Goal: Task Accomplishment & Management: Manage account settings

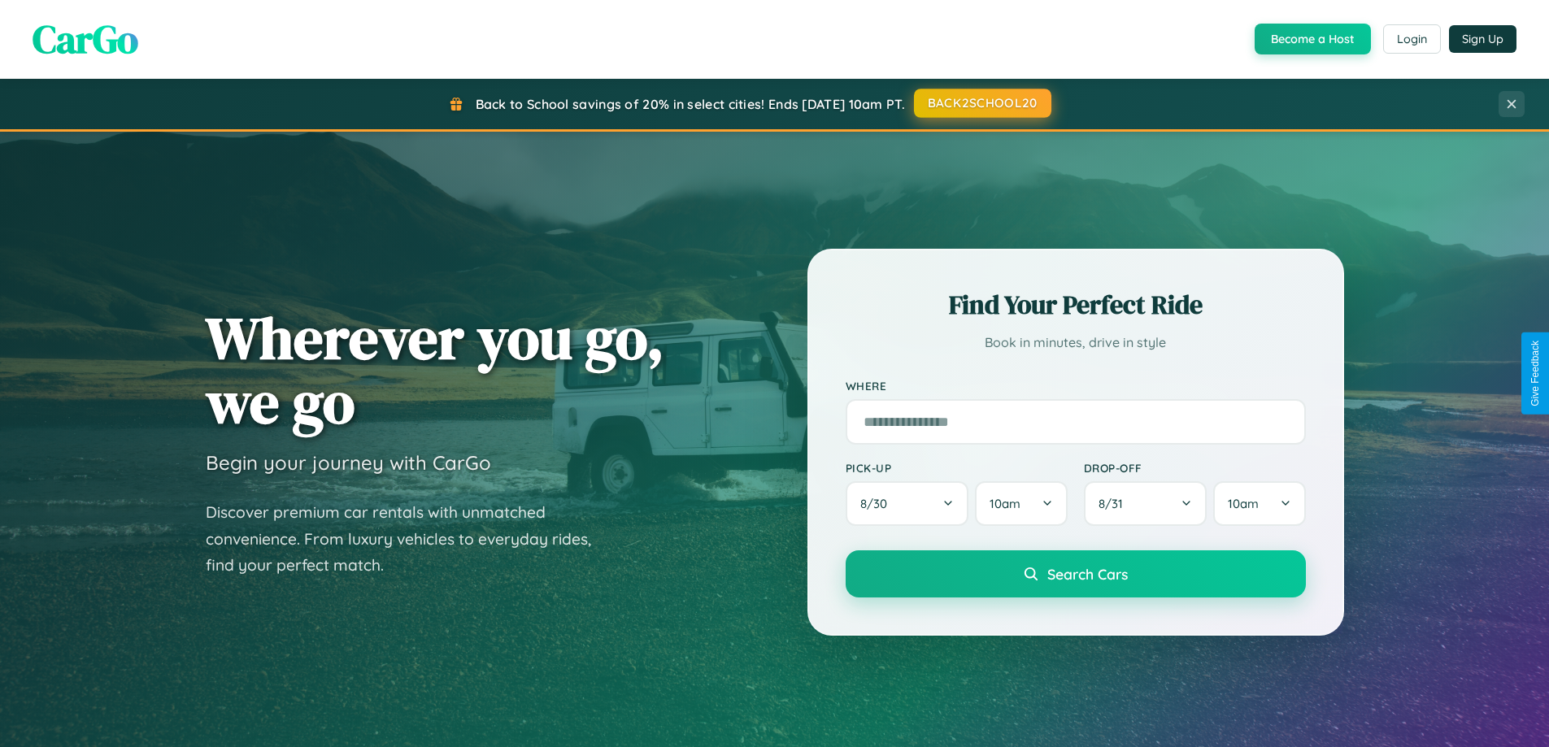
click at [981, 104] on button "BACK2SCHOOL20" at bounding box center [982, 103] width 137 height 29
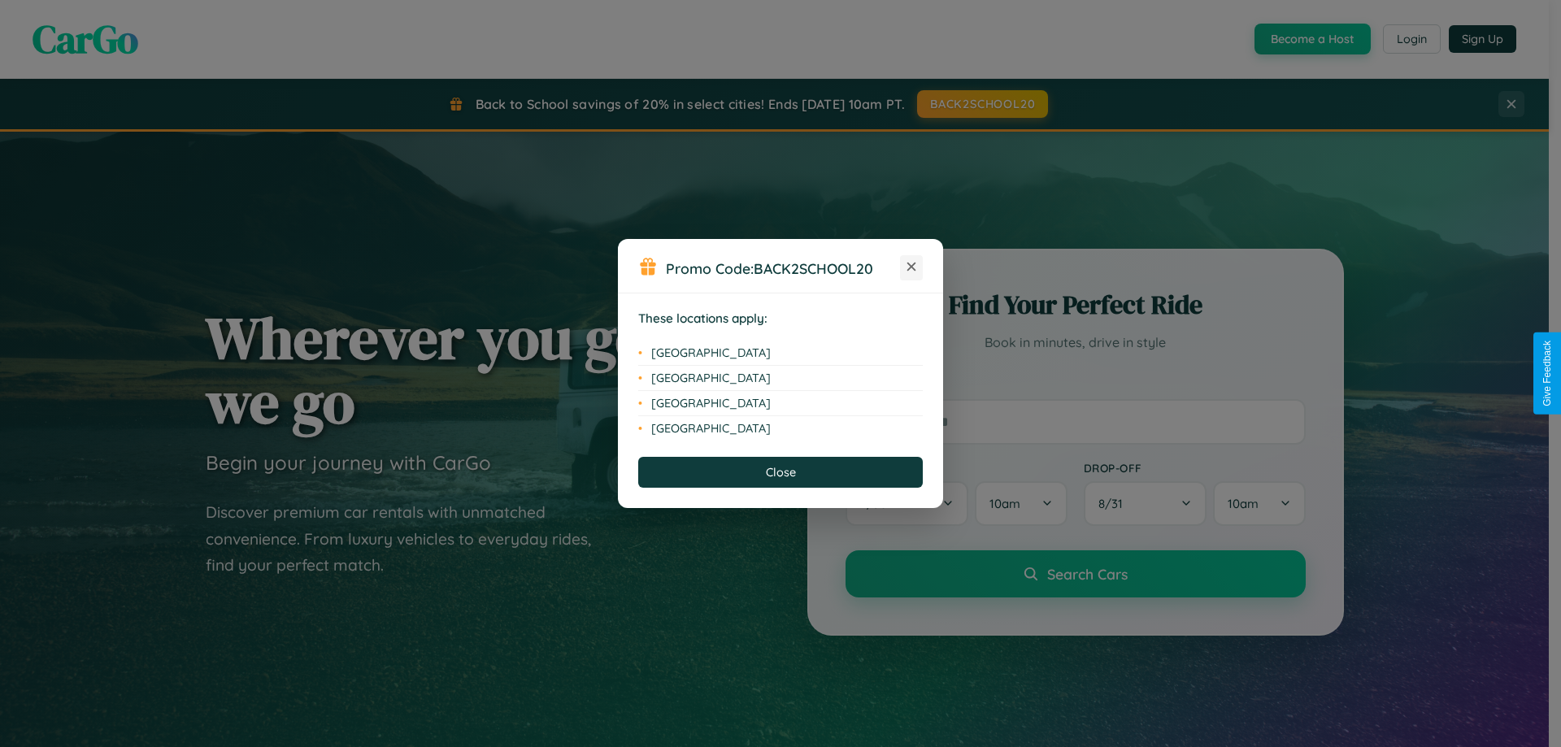
click at [911, 267] on icon at bounding box center [911, 267] width 9 height 9
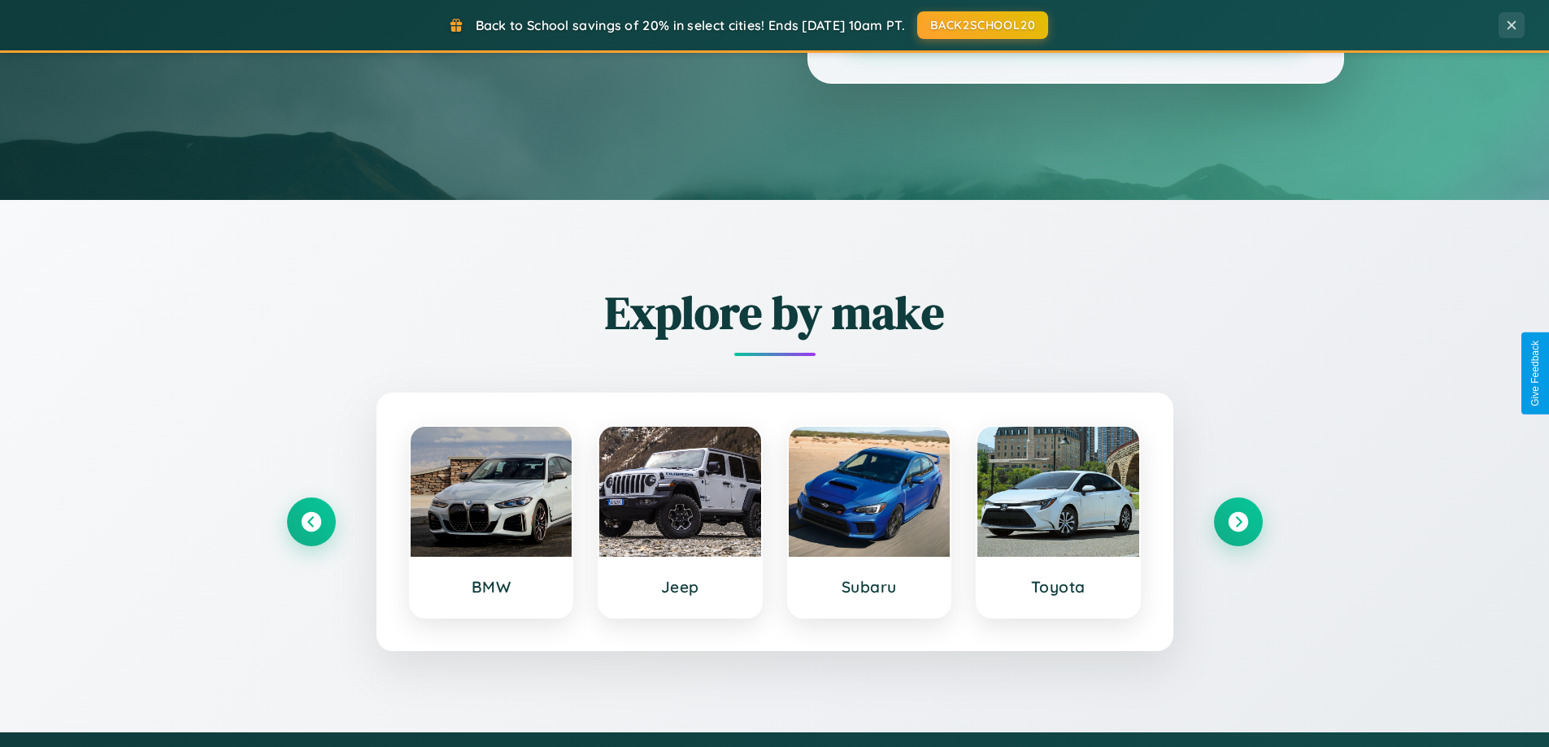
scroll to position [701, 0]
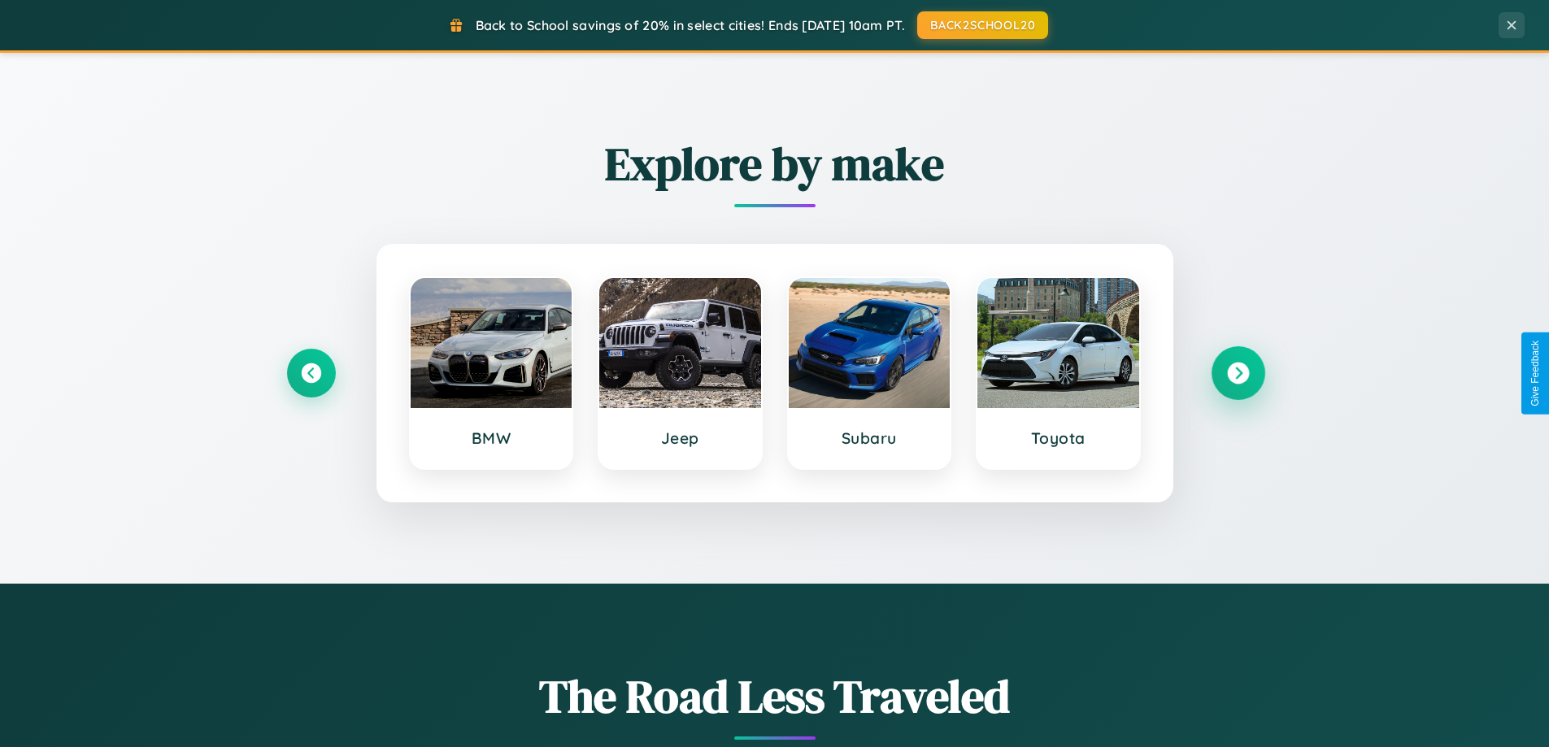
click at [1237, 373] on icon at bounding box center [1238, 374] width 22 height 22
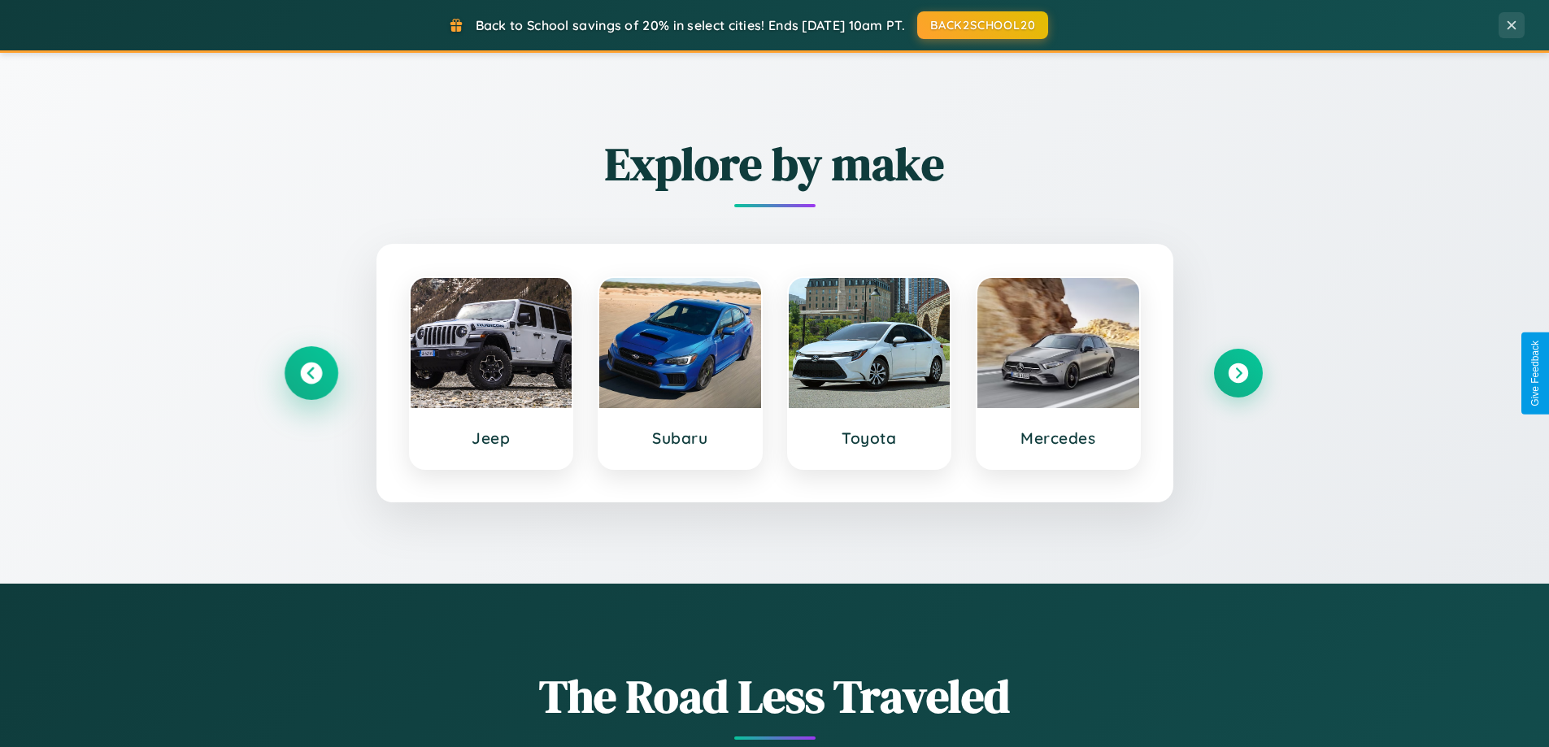
click at [311, 373] on icon at bounding box center [311, 374] width 22 height 22
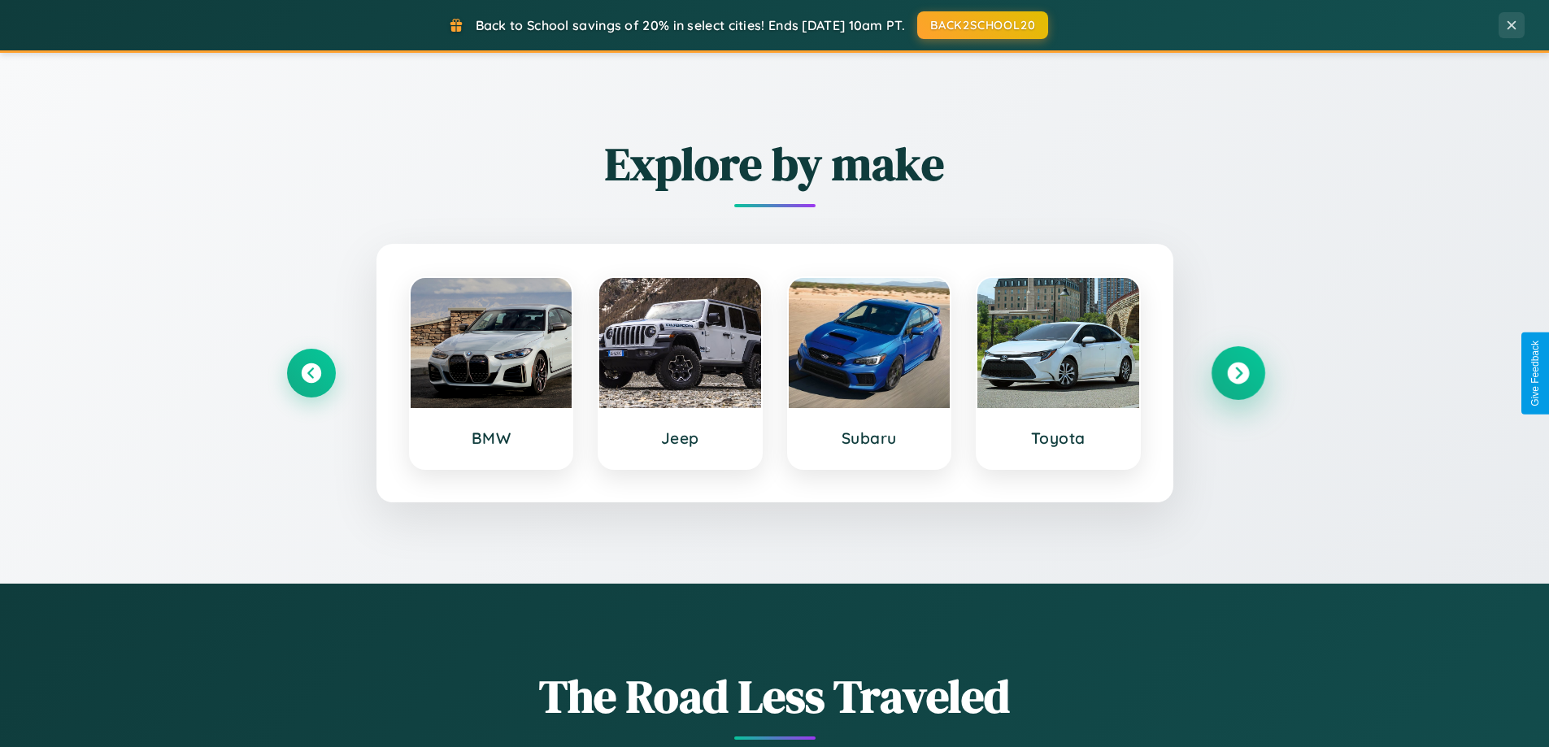
click at [1237, 373] on icon at bounding box center [1238, 374] width 22 height 22
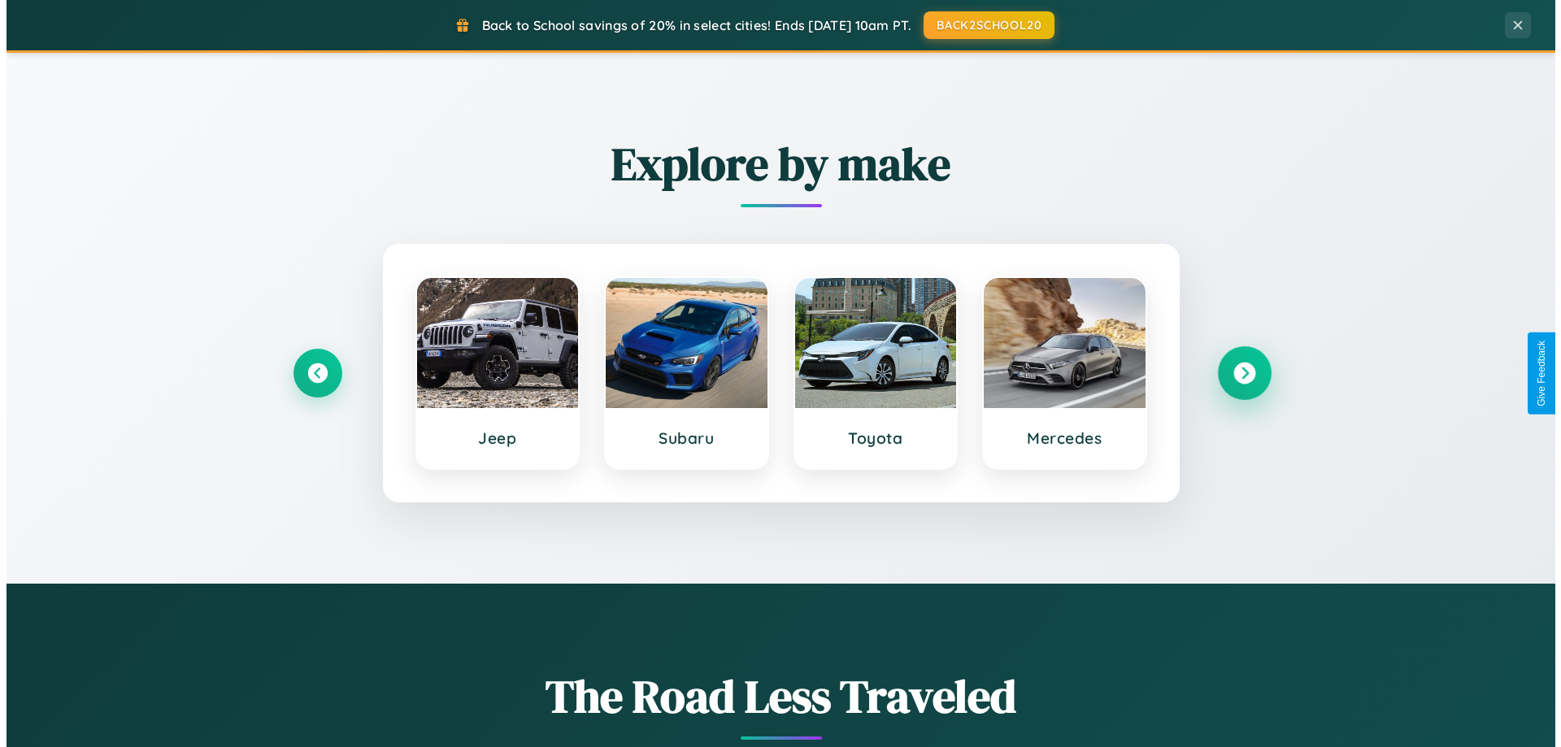
scroll to position [0, 0]
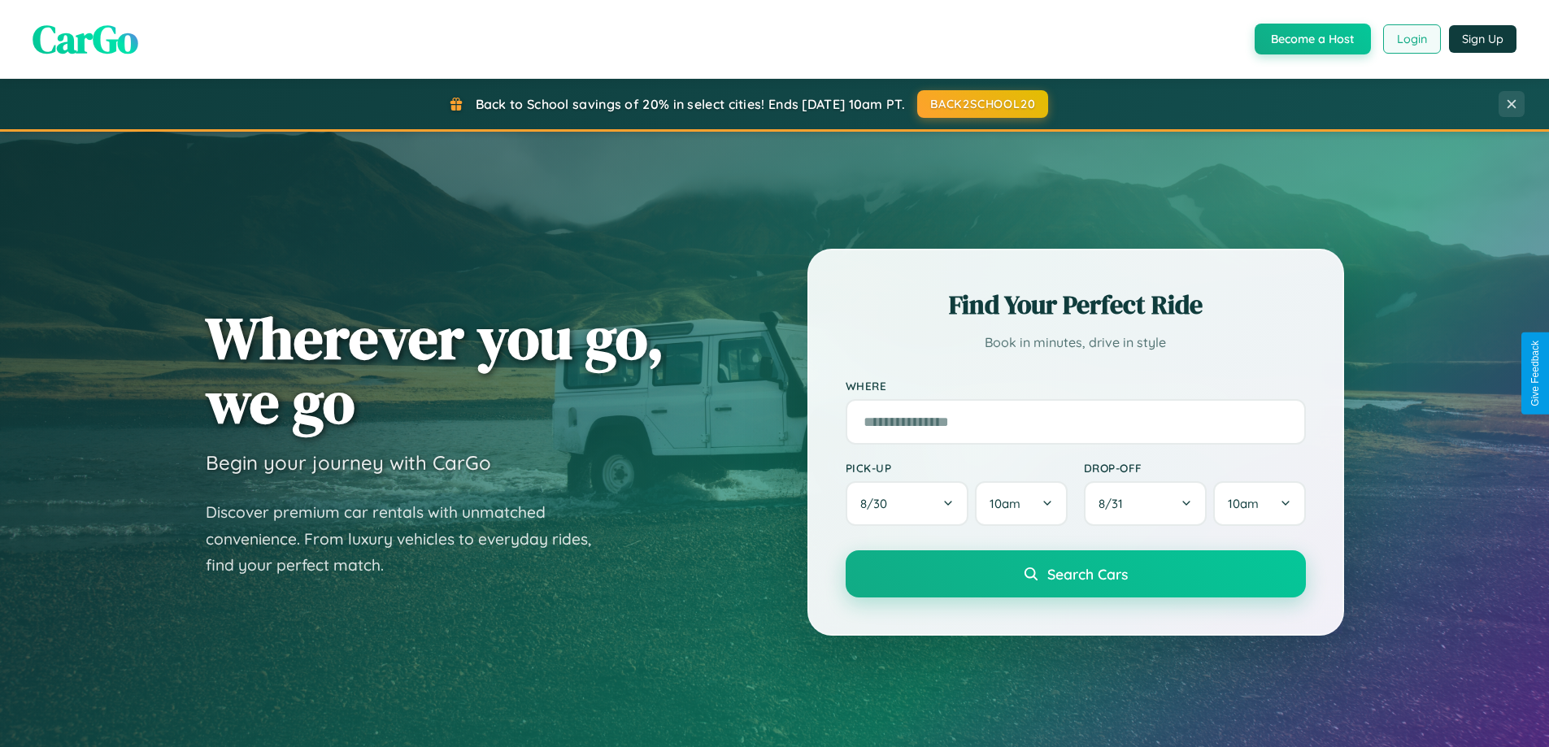
click at [1410, 39] on button "Login" at bounding box center [1412, 38] width 58 height 29
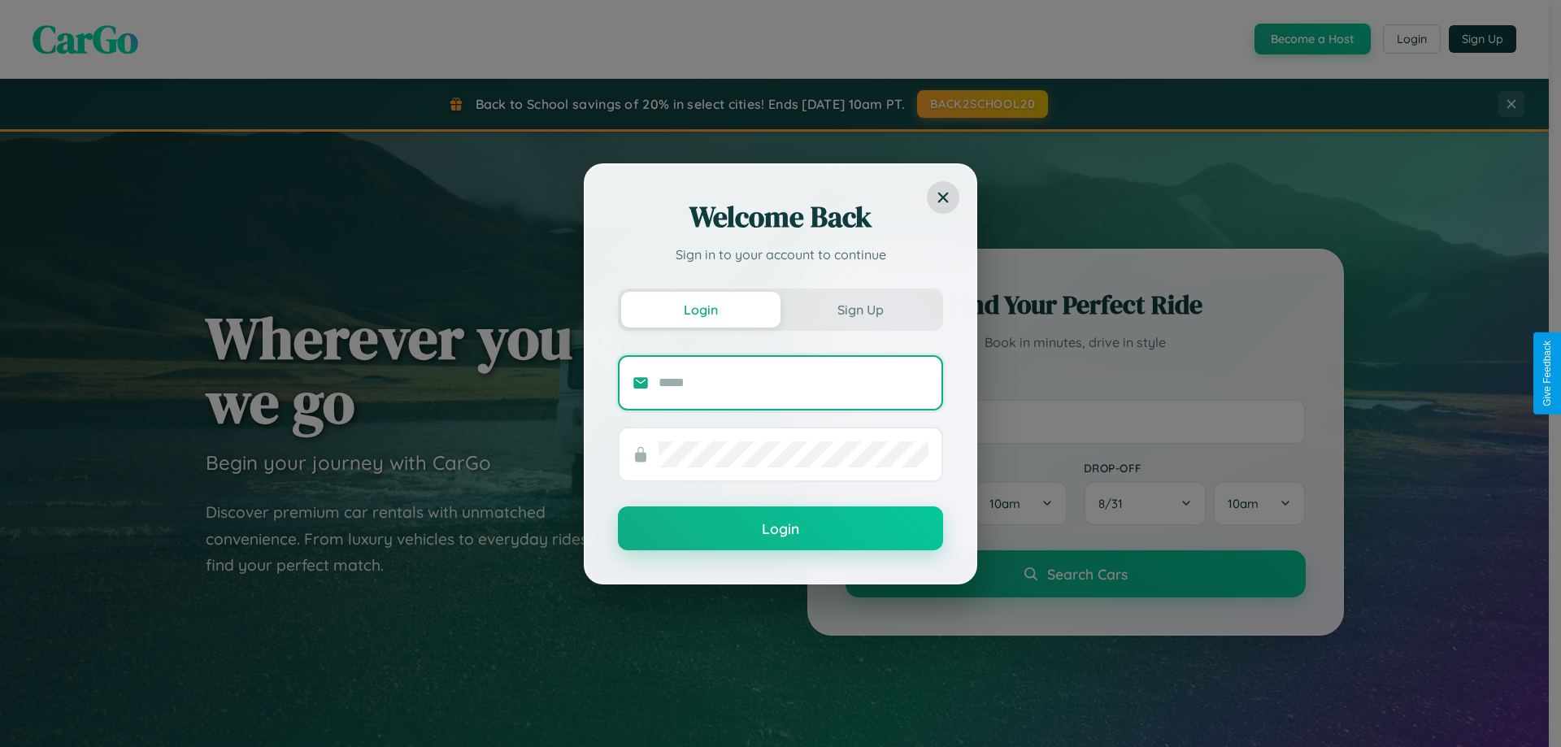
click at [793, 382] on input "text" at bounding box center [793, 383] width 270 height 26
type input "**********"
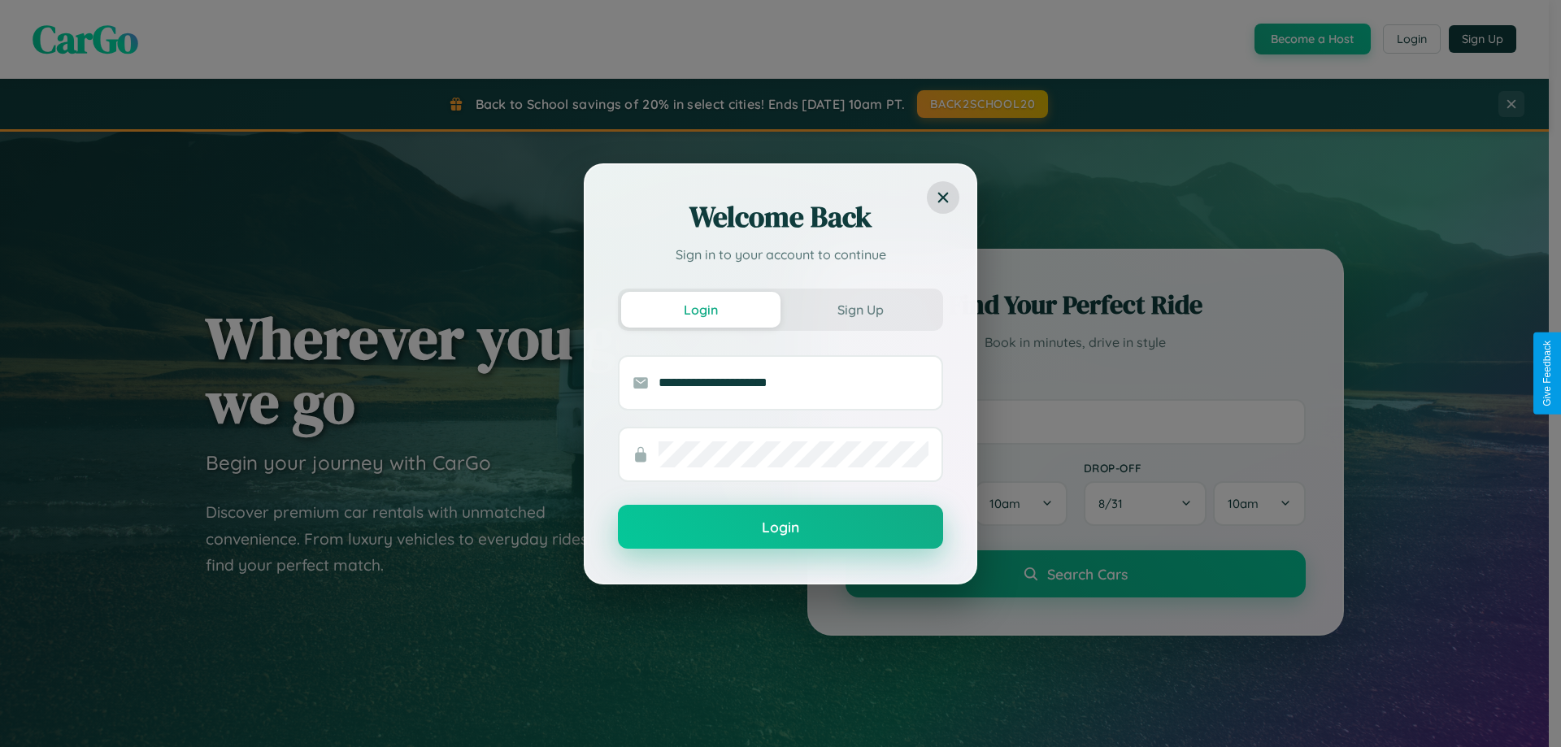
click at [780, 528] on button "Login" at bounding box center [780, 527] width 325 height 44
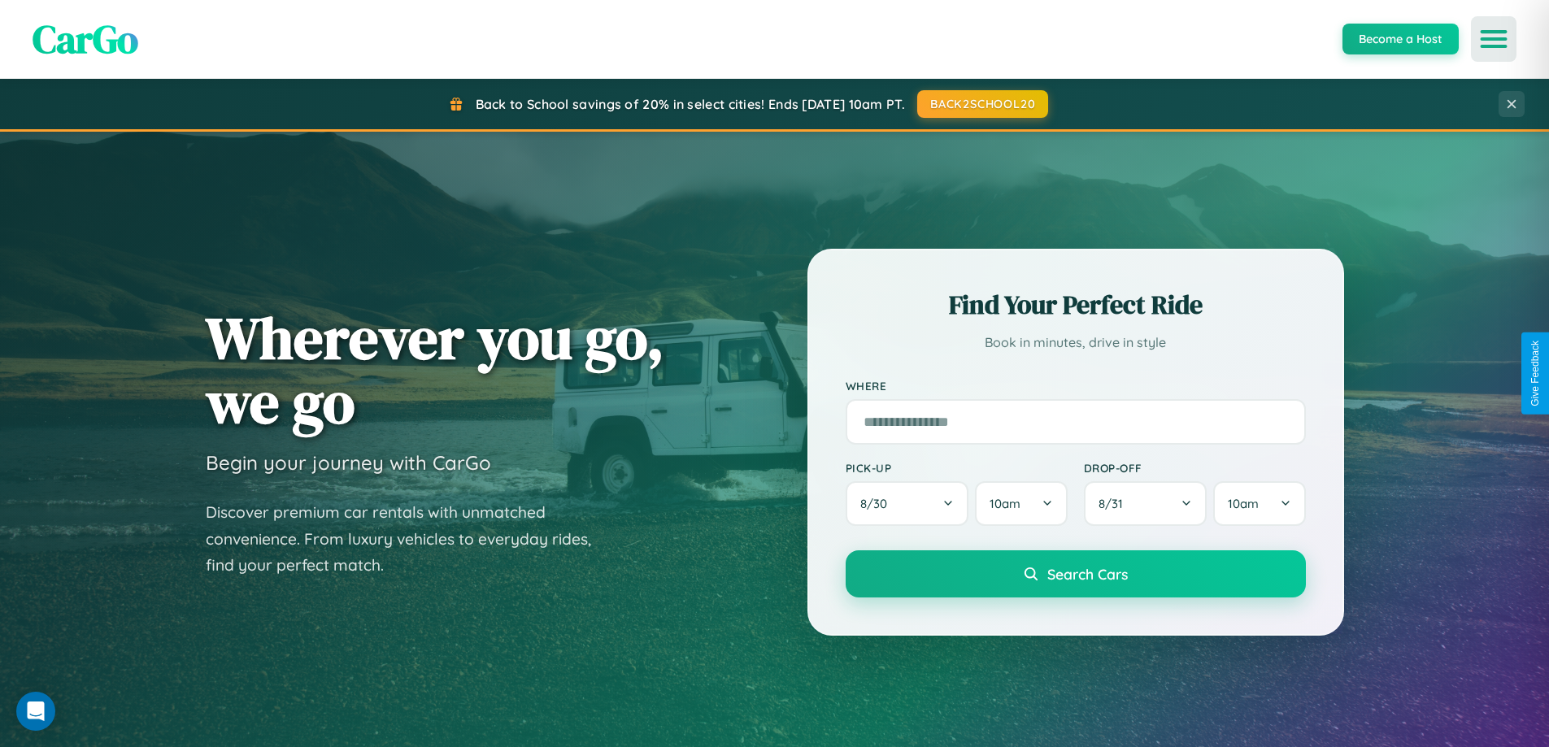
click at [1493, 39] on icon "Open menu" at bounding box center [1494, 39] width 24 height 15
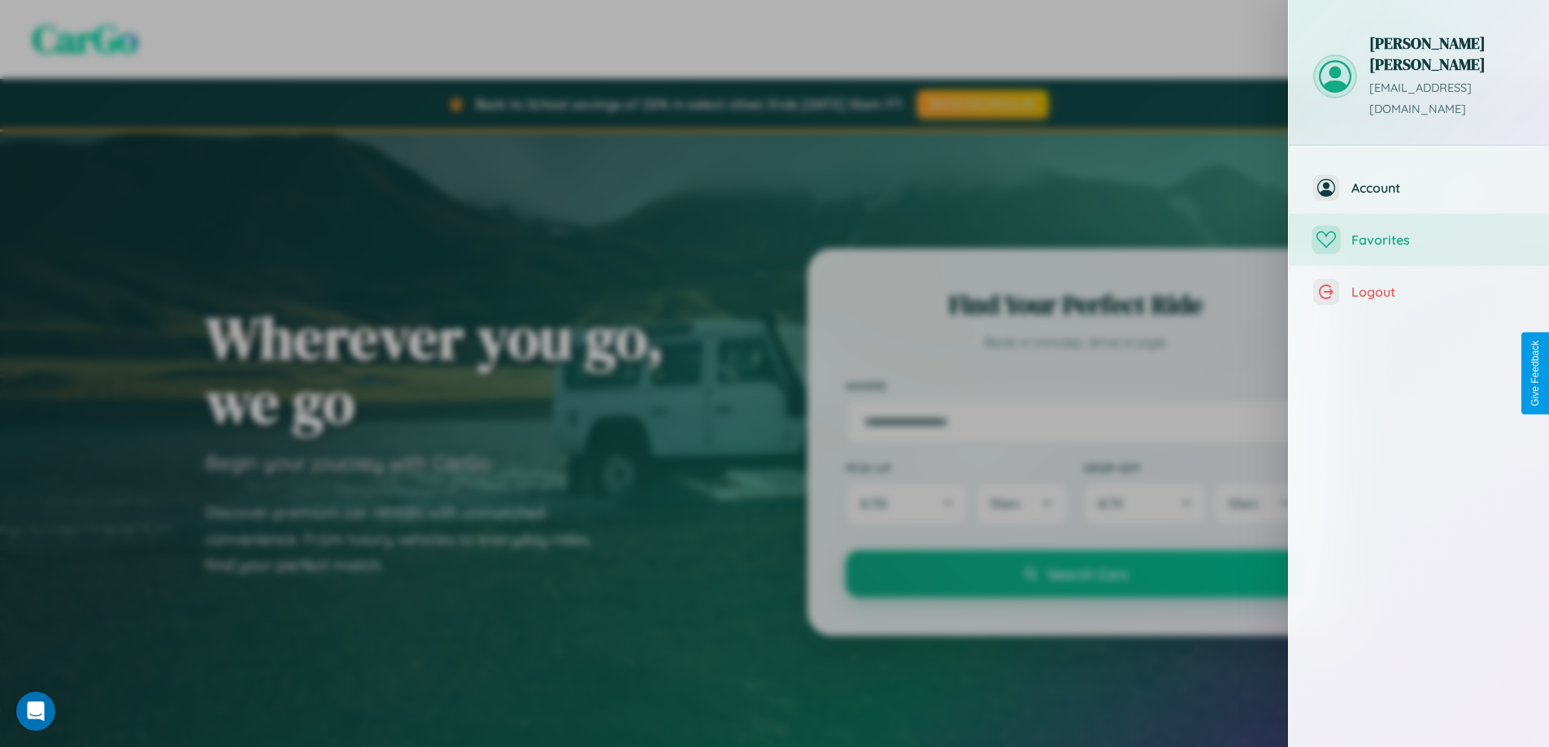
click at [1419, 232] on span "Favorites" at bounding box center [1437, 240] width 173 height 16
